Goal: Transaction & Acquisition: Book appointment/travel/reservation

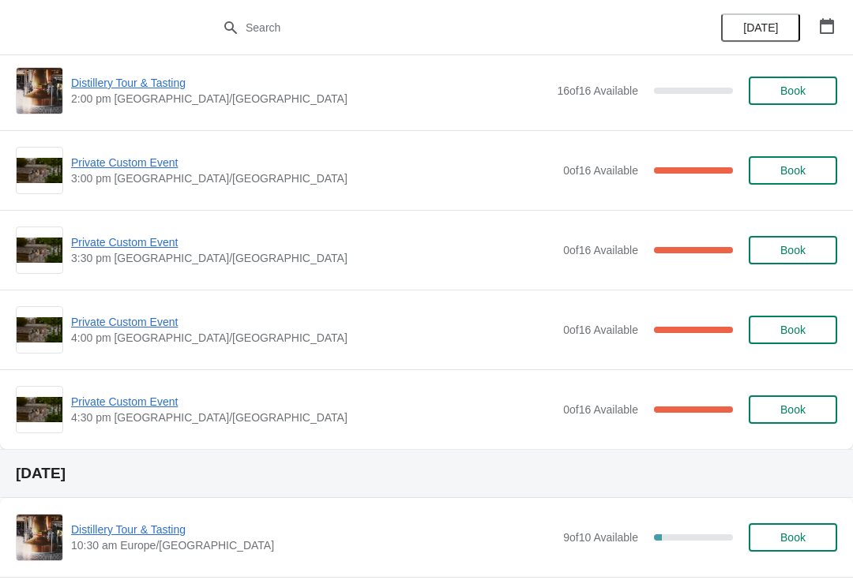
scroll to position [706, 0]
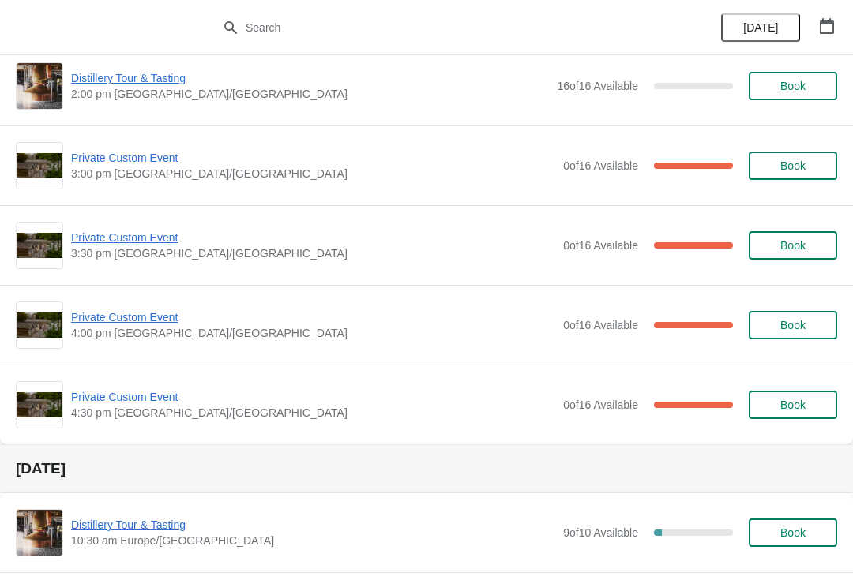
click at [840, 28] on button "button" at bounding box center [826, 26] width 28 height 28
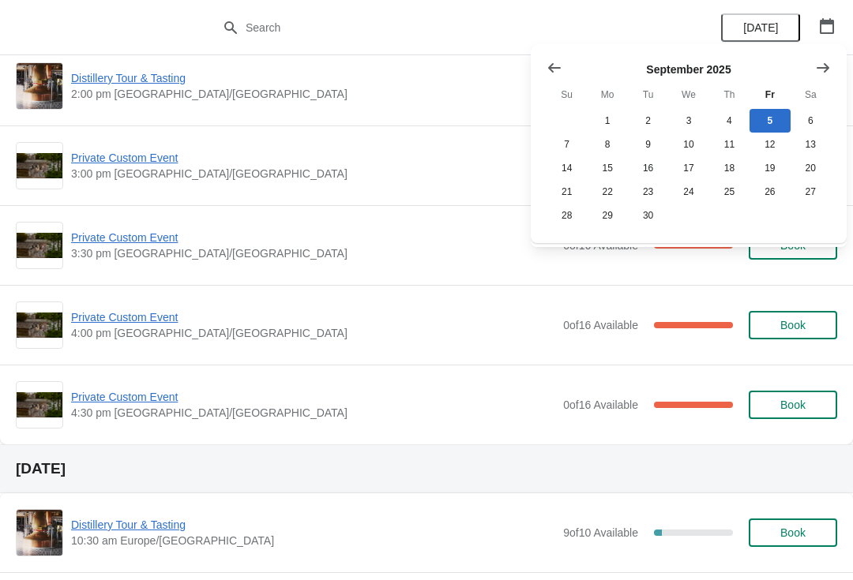
click at [829, 63] on icon "Show next month, October 2025" at bounding box center [823, 68] width 16 height 16
click at [610, 139] on button "6" at bounding box center [607, 145] width 40 height 24
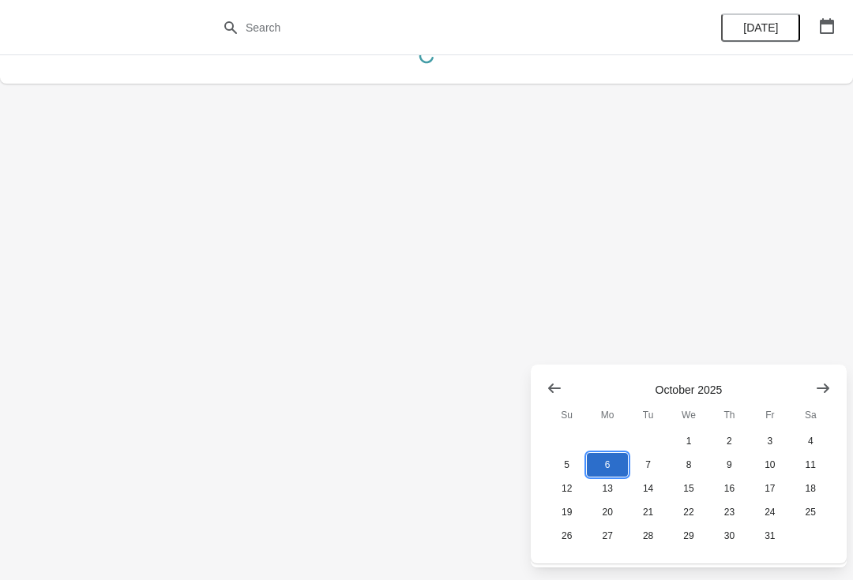
scroll to position [0, 0]
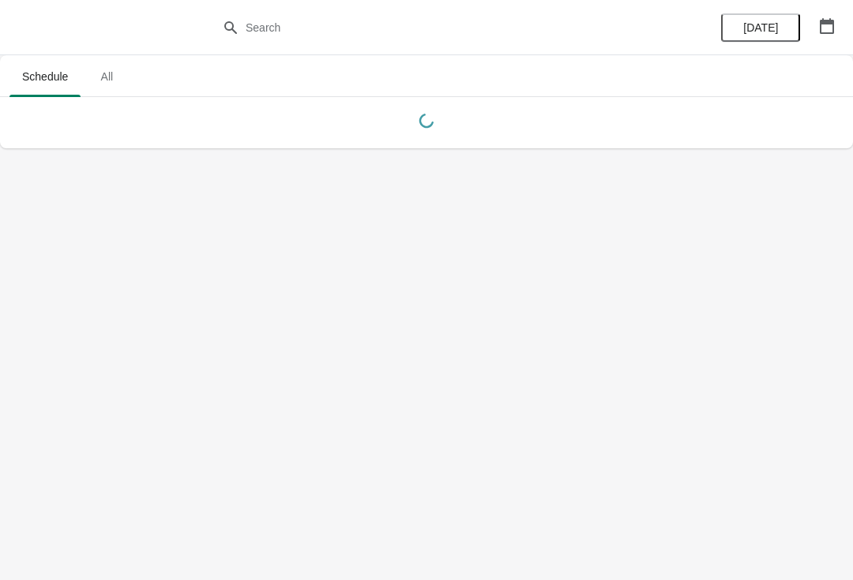
click at [831, 38] on button "button" at bounding box center [826, 26] width 28 height 28
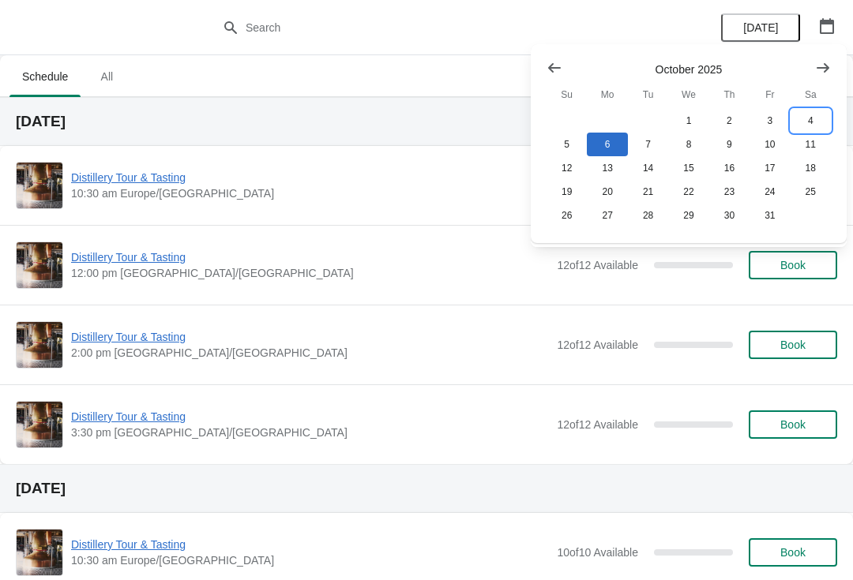
click at [808, 115] on button "4" at bounding box center [810, 121] width 40 height 24
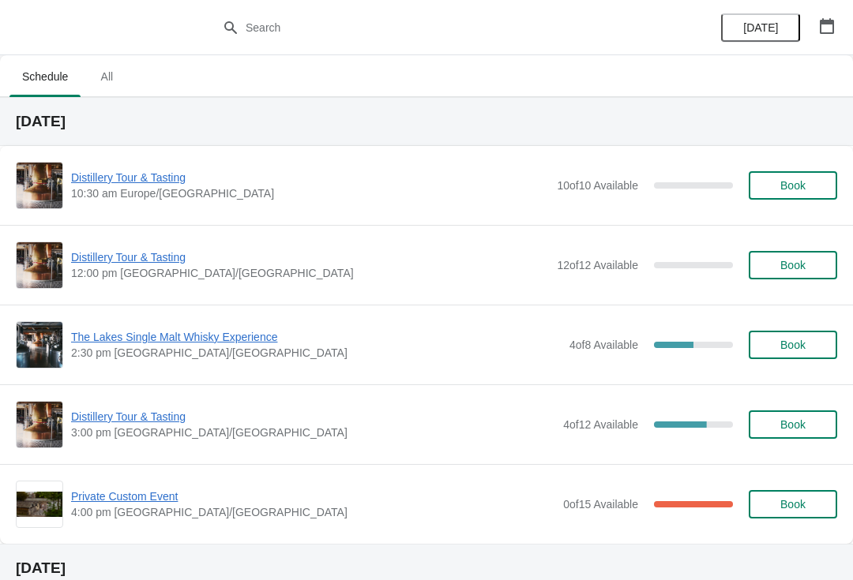
click at [192, 325] on div "The Lakes Single Malt Whisky Experience 2:30 pm [GEOGRAPHIC_DATA]/[GEOGRAPHIC_D…" at bounding box center [426, 344] width 821 height 47
click at [161, 354] on span "2:30 pm [GEOGRAPHIC_DATA]/[GEOGRAPHIC_DATA]" at bounding box center [316, 353] width 490 height 16
click at [174, 343] on span "The Lakes Single Malt Whisky Experience" at bounding box center [316, 337] width 490 height 16
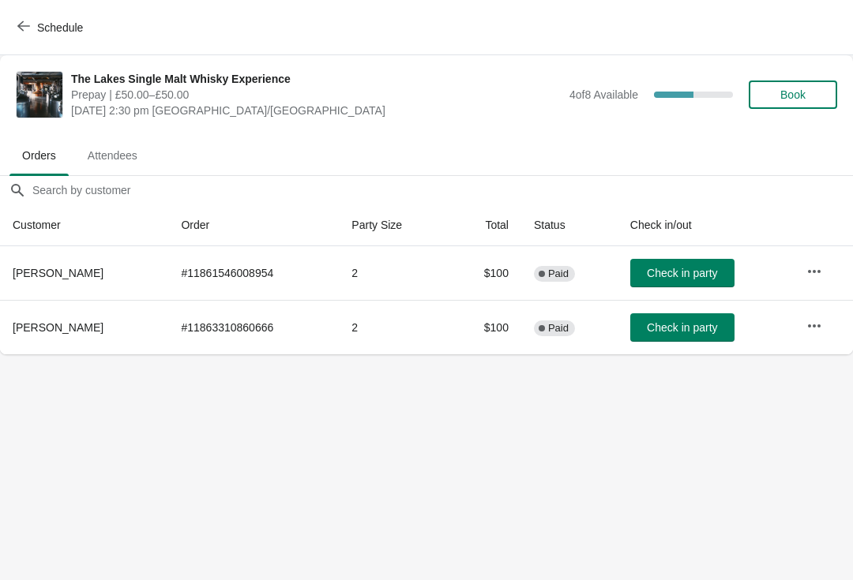
scroll to position [0, 1]
click at [39, 17] on button "Schedule" at bounding box center [52, 27] width 88 height 28
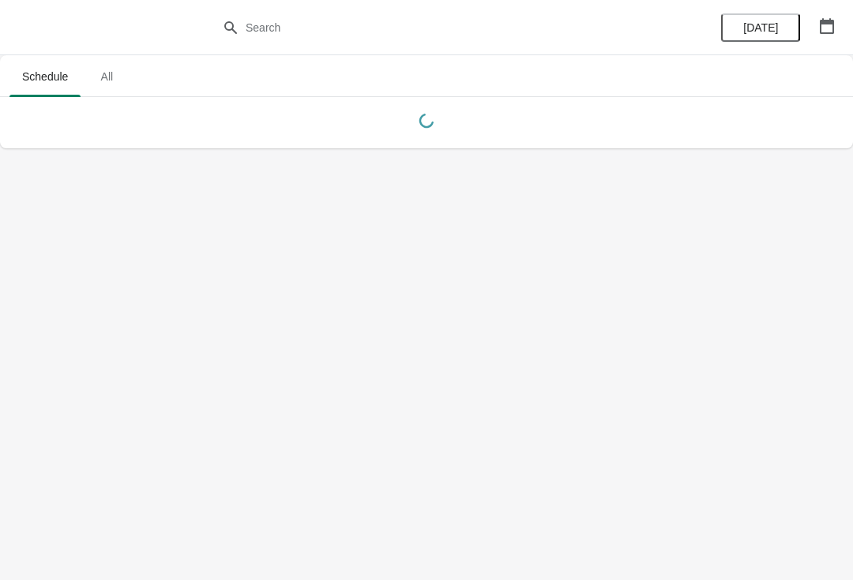
scroll to position [0, 0]
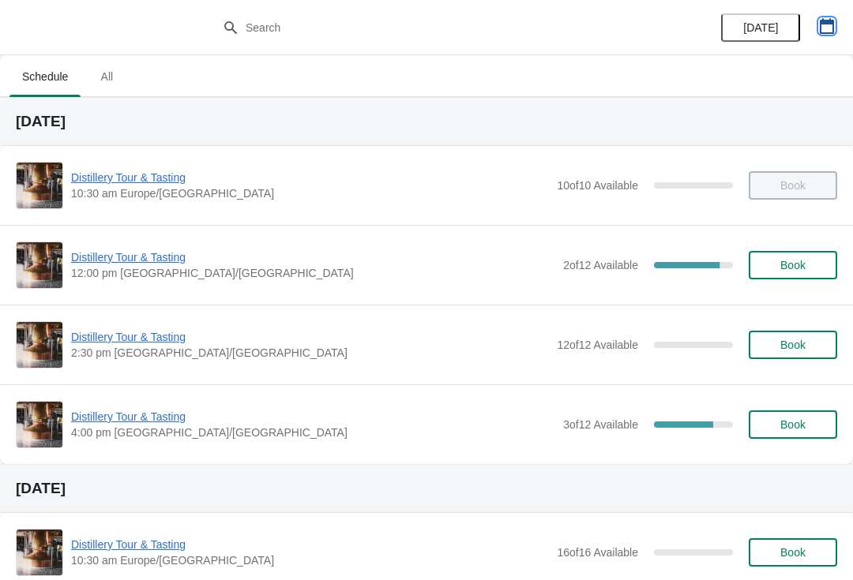
click at [831, 32] on icon "button" at bounding box center [827, 26] width 16 height 16
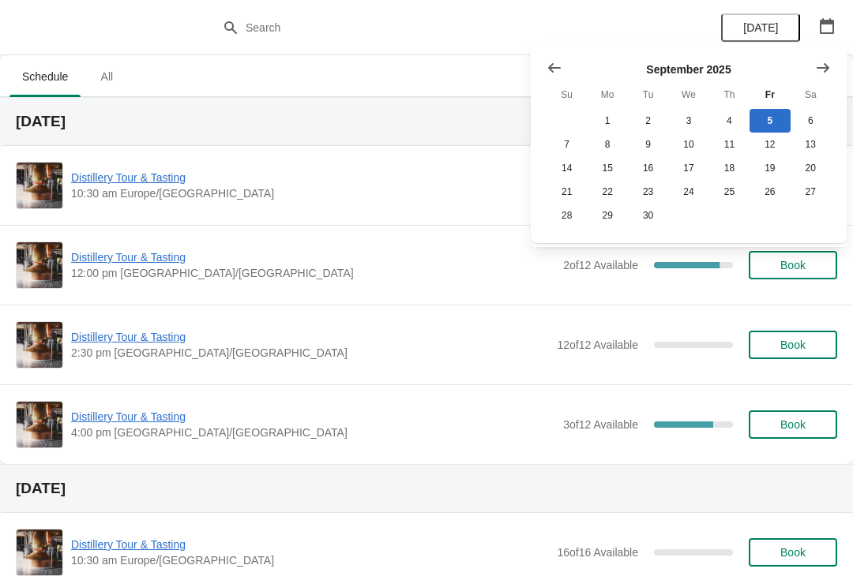
click at [822, 69] on icon "Show next month, October 2025" at bounding box center [823, 68] width 16 height 16
click at [807, 113] on button "4" at bounding box center [810, 121] width 40 height 24
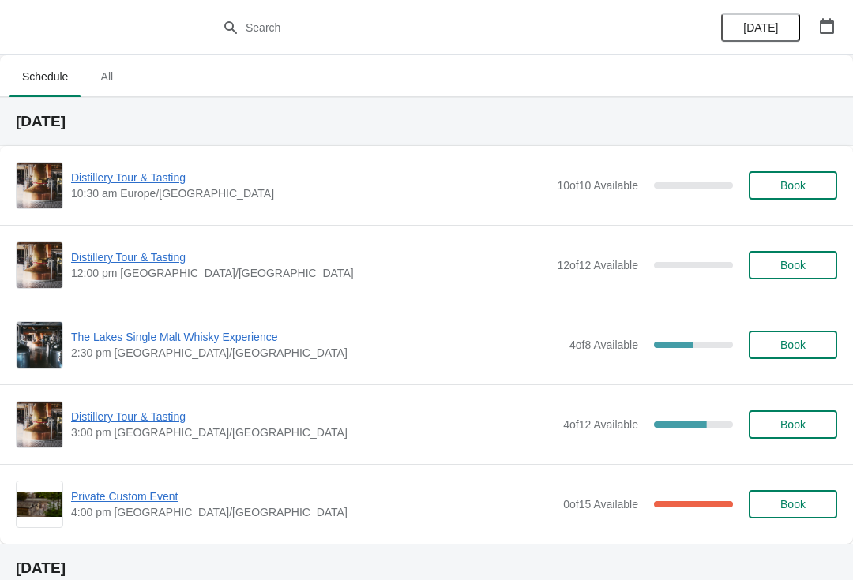
click at [143, 422] on span "Distillery Tour & Tasting" at bounding box center [313, 417] width 484 height 16
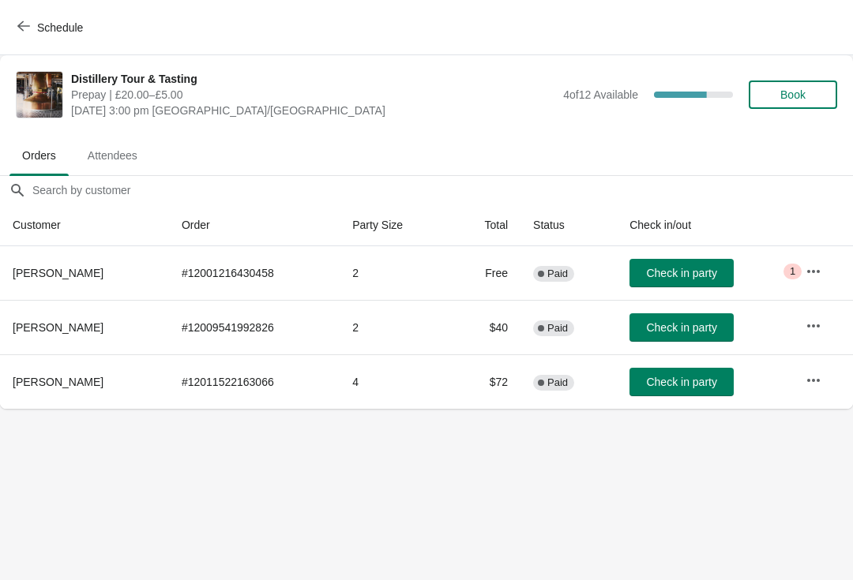
click at [8, 25] on button "Schedule" at bounding box center [52, 27] width 88 height 28
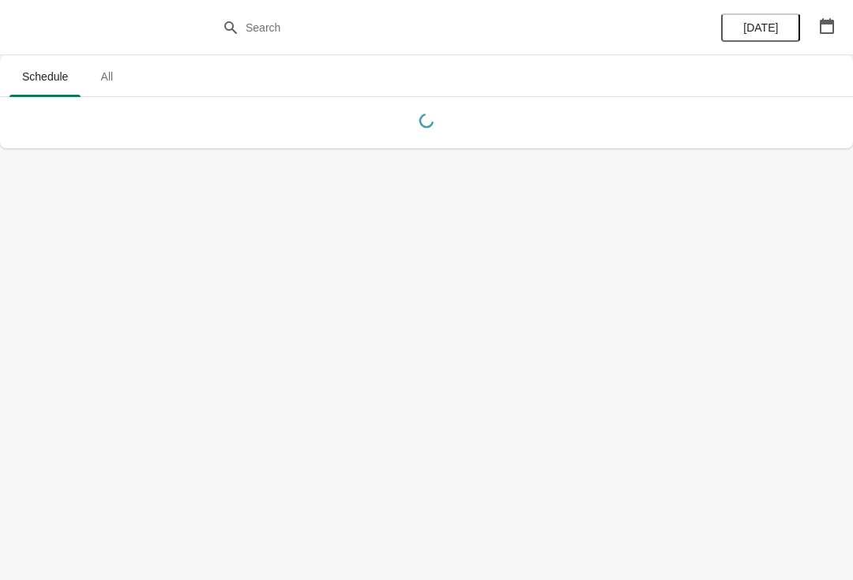
click at [840, 28] on button "button" at bounding box center [826, 26] width 28 height 28
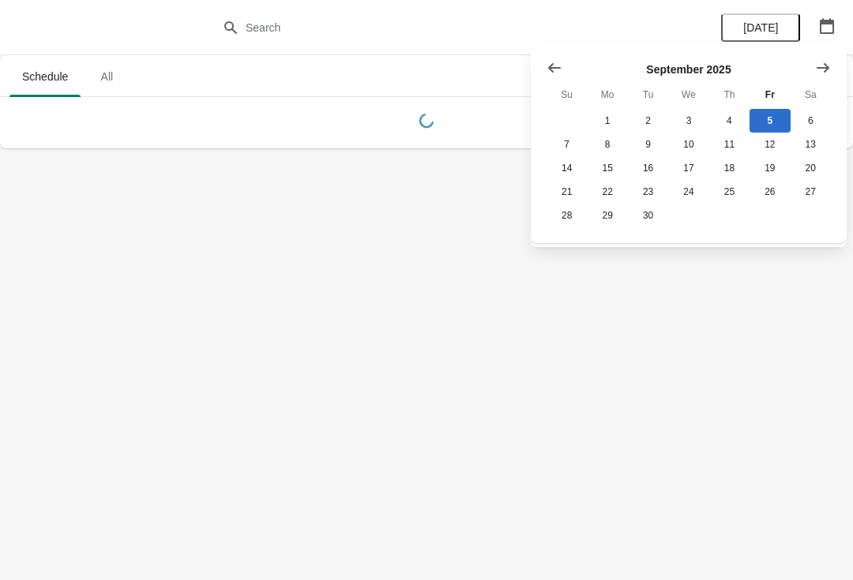
click at [829, 67] on icon "Show next month, October 2025" at bounding box center [823, 68] width 16 height 16
click at [819, 121] on button "4" at bounding box center [810, 121] width 40 height 24
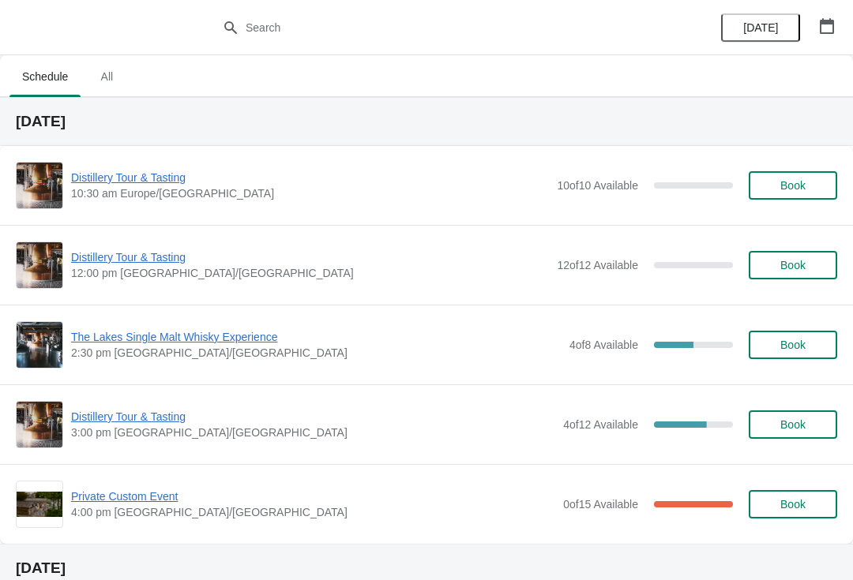
click at [797, 419] on span "Book" at bounding box center [792, 424] width 25 height 13
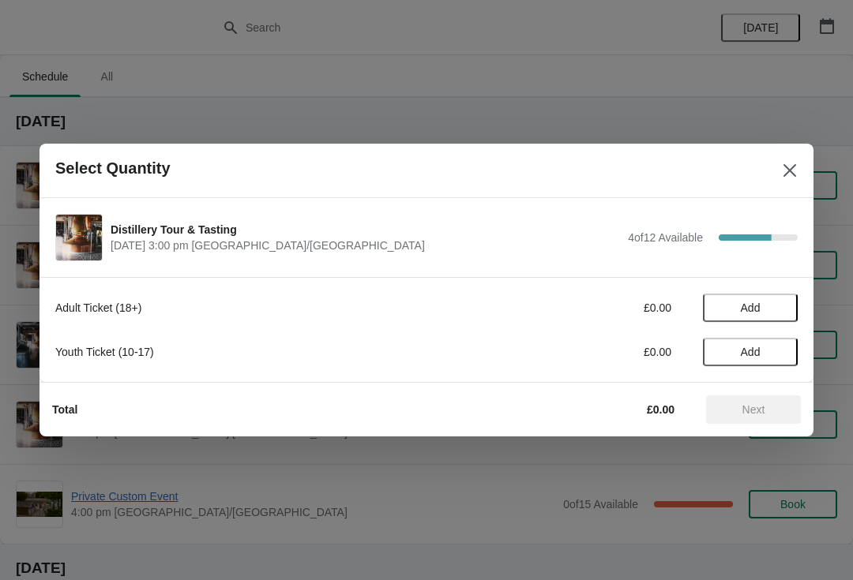
click at [770, 313] on span "Add" at bounding box center [750, 308] width 66 height 13
click at [785, 298] on div "Adult Ticket (18+) £20.00 1" at bounding box center [426, 308] width 742 height 28
click at [777, 301] on icon at bounding box center [777, 308] width 17 height 17
click at [772, 402] on button "Next" at bounding box center [753, 410] width 95 height 28
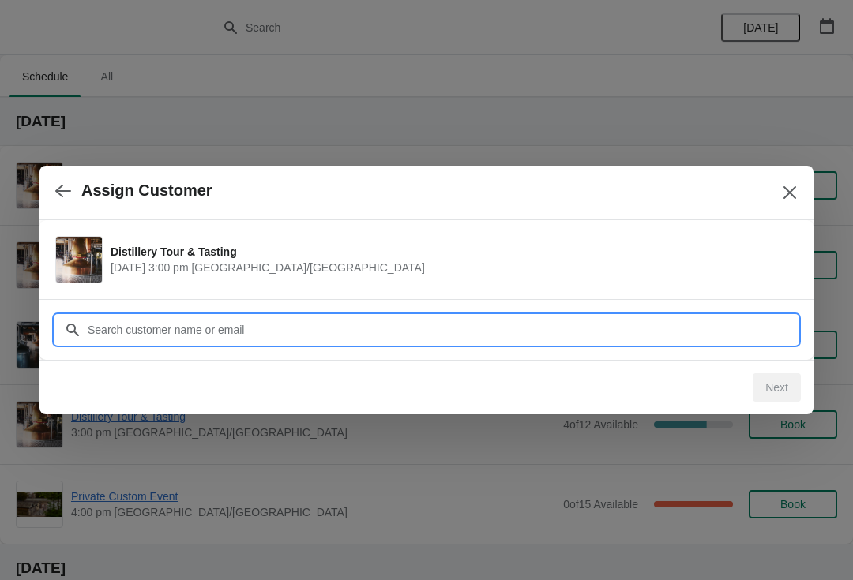
click at [258, 331] on input "Customer" at bounding box center [442, 330] width 711 height 28
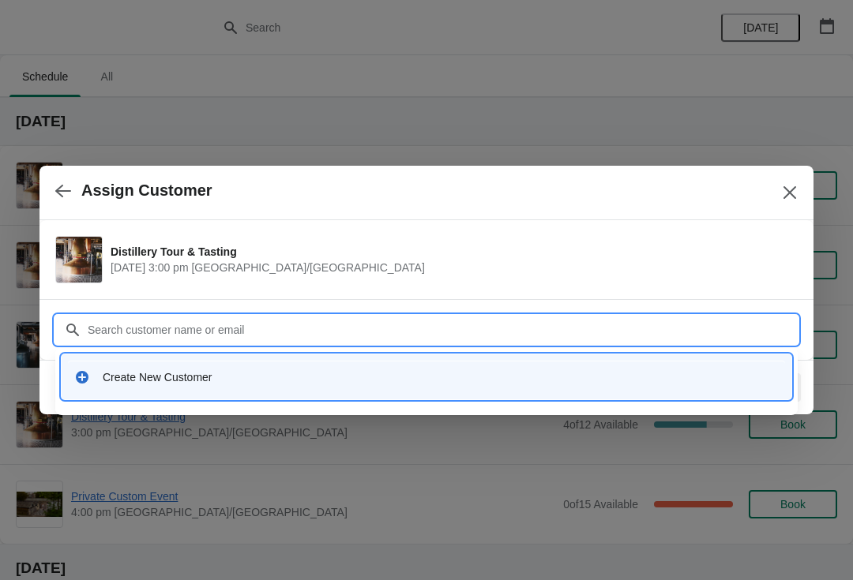
click at [294, 376] on div "Create New Customer" at bounding box center [441, 377] width 676 height 16
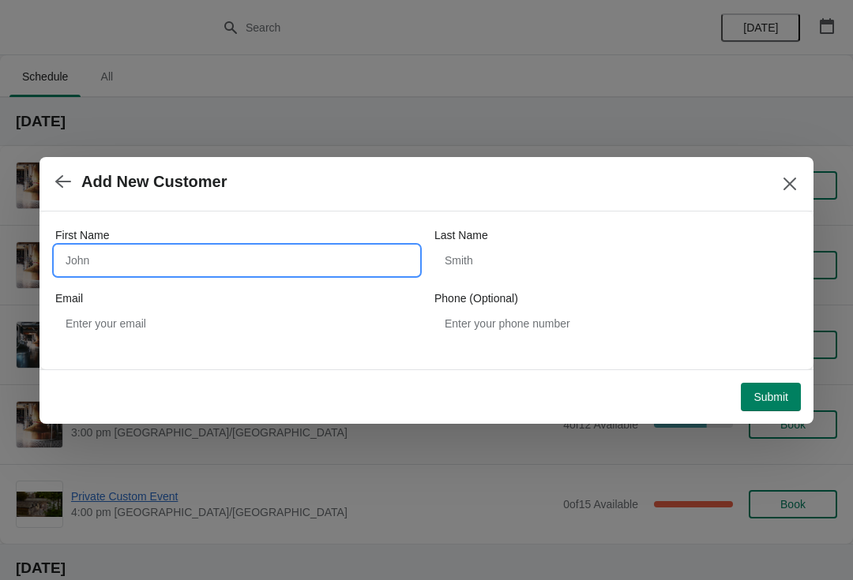
click at [158, 256] on input "First Name" at bounding box center [236, 260] width 363 height 28
type input "[PERSON_NAME]"
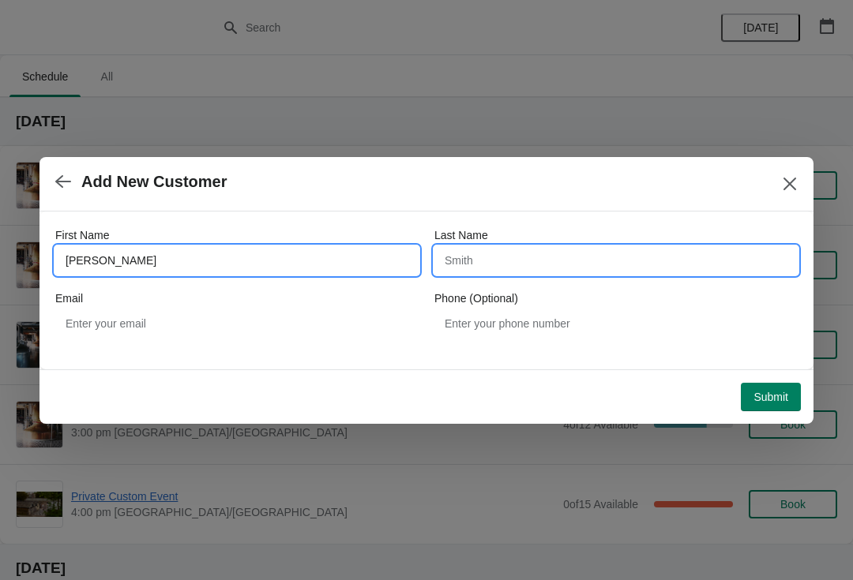
click at [506, 258] on input "Last Name" at bounding box center [615, 260] width 363 height 28
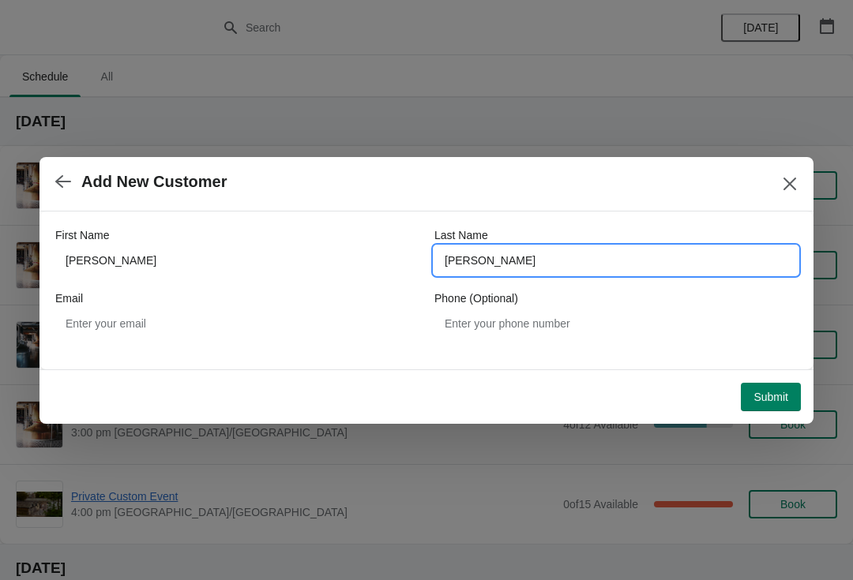
type input "[PERSON_NAME]"
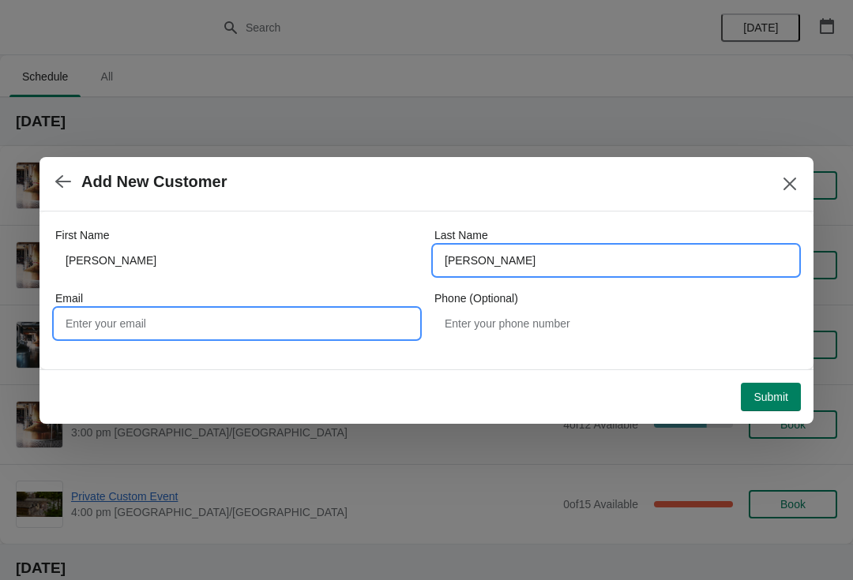
click at [220, 324] on input "Email" at bounding box center [236, 323] width 363 height 28
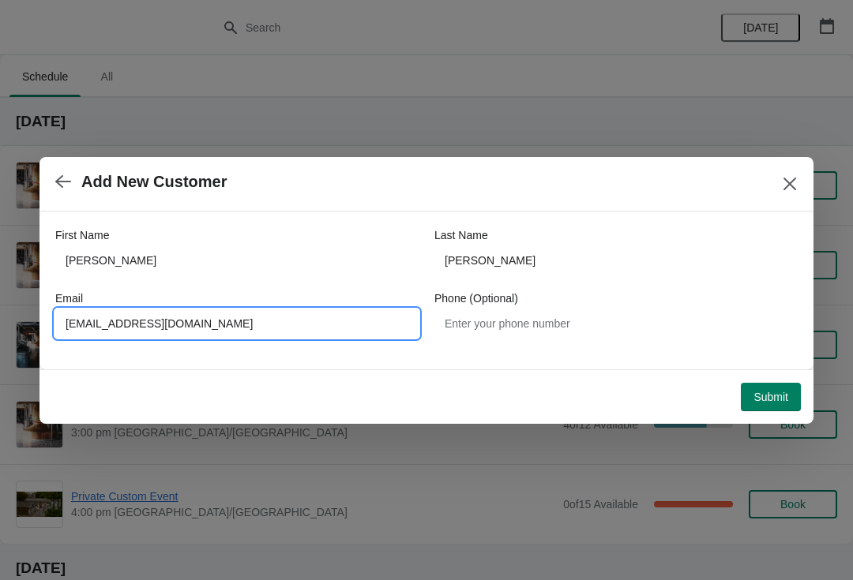
type input "[EMAIL_ADDRESS][DOMAIN_NAME]"
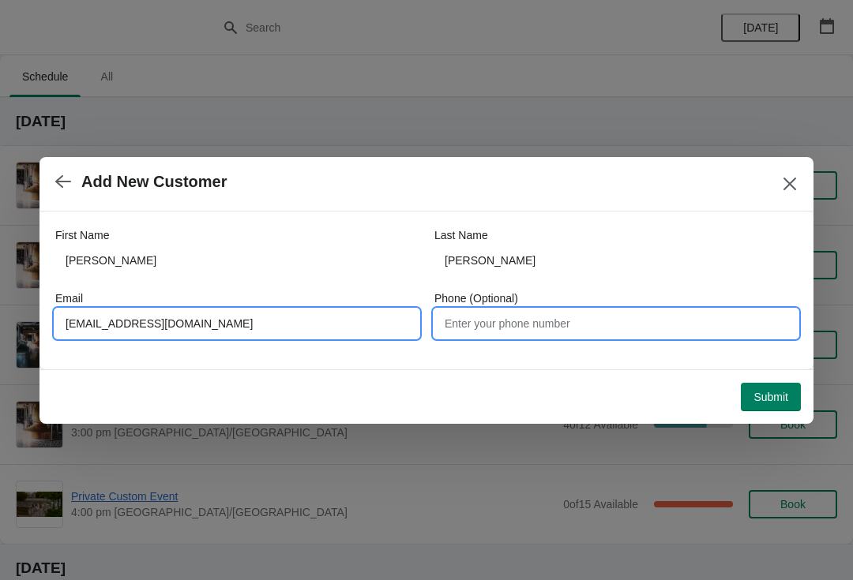
click at [508, 334] on input "Phone (Optional)" at bounding box center [615, 323] width 363 height 28
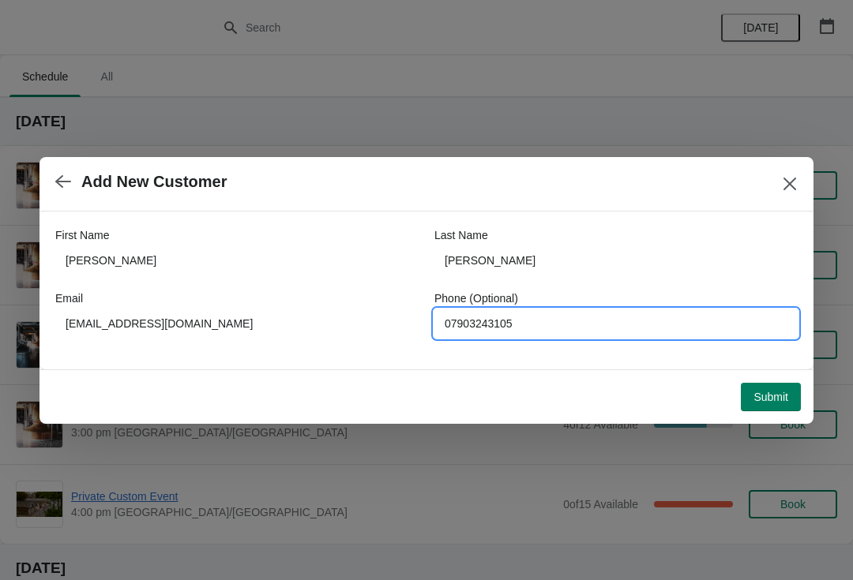
type input "07903243105"
click at [785, 394] on span "Submit" at bounding box center [770, 397] width 35 height 13
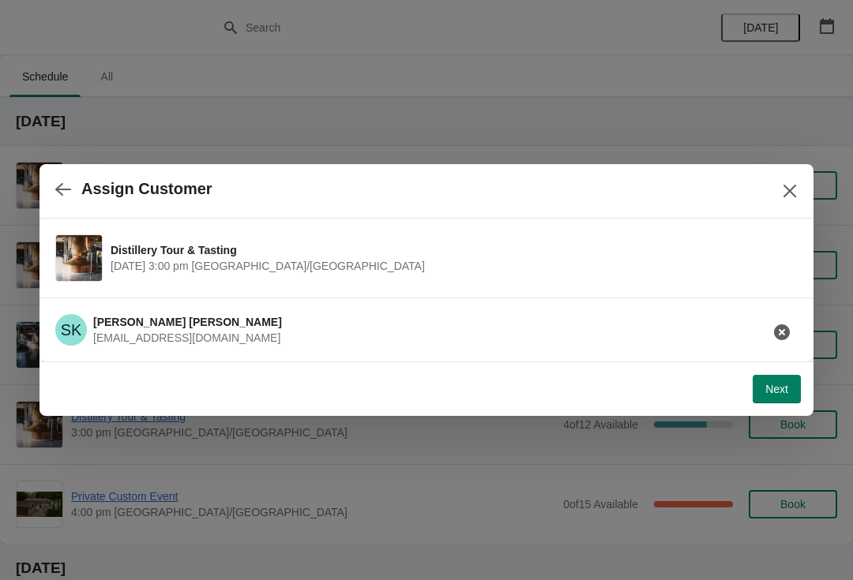
click at [784, 392] on span "Next" at bounding box center [776, 389] width 23 height 13
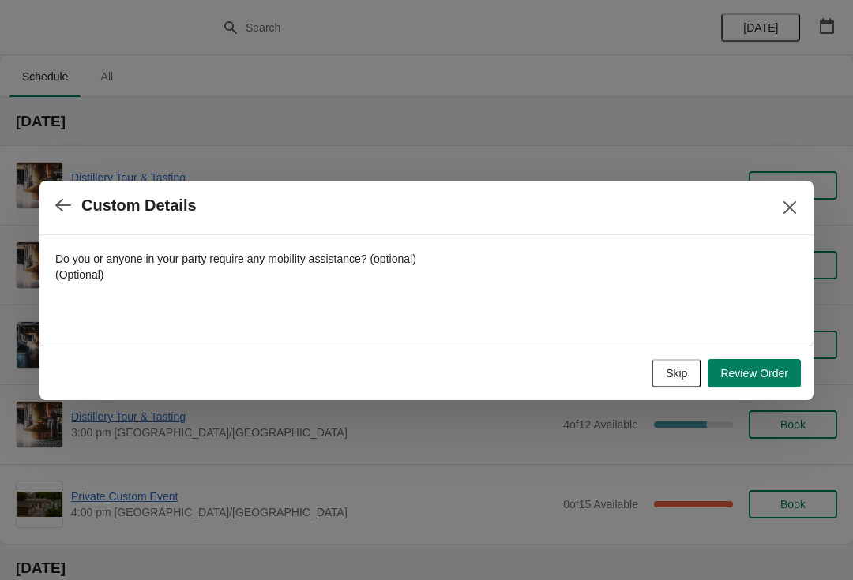
click at [680, 376] on span "Skip" at bounding box center [676, 373] width 21 height 13
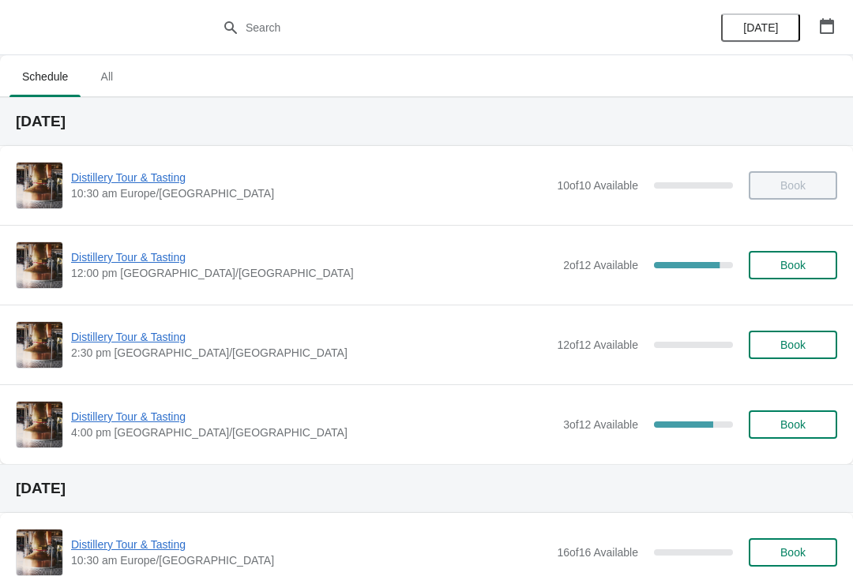
click at [141, 258] on span "Distillery Tour & Tasting" at bounding box center [313, 257] width 484 height 16
